Goal: Information Seeking & Learning: Find specific fact

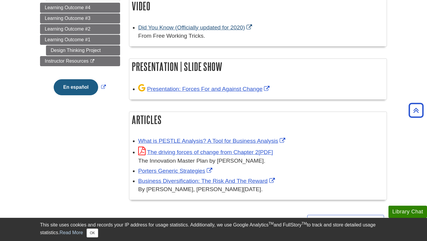
scroll to position [132, 0]
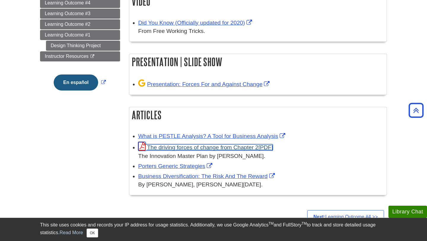
click at [182, 147] on link "The driving forces of change from Chapter 2" at bounding box center [205, 147] width 135 height 6
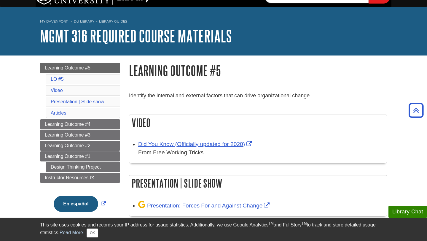
scroll to position [0, 0]
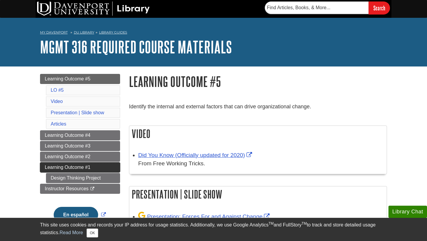
click at [74, 166] on span "Learning Outcome #1" at bounding box center [68, 167] width 46 height 5
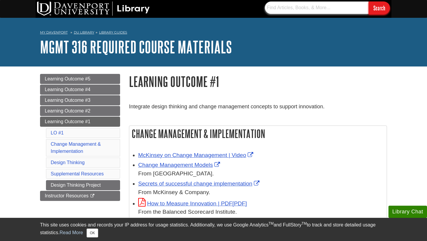
click at [288, 10] on input "text" at bounding box center [317, 7] width 104 height 12
paste input "Designing Your Life: How to Build a Well-Lived, Joyful Life"
type input "Designing Your Life: How to Build a Well-Lived, Joyful Life"
click at [381, 9] on input "Search" at bounding box center [379, 7] width 21 height 13
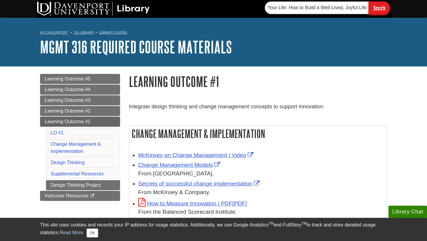
scroll to position [0, 0]
